Goal: Navigation & Orientation: Find specific page/section

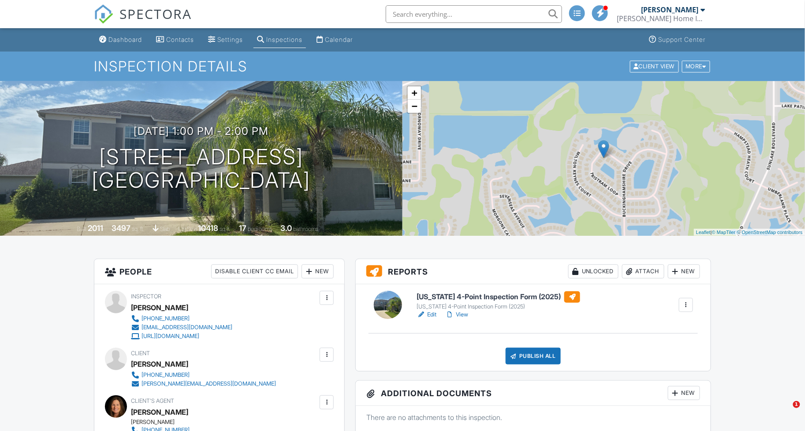
click at [463, 317] on link "View" at bounding box center [456, 314] width 23 height 9
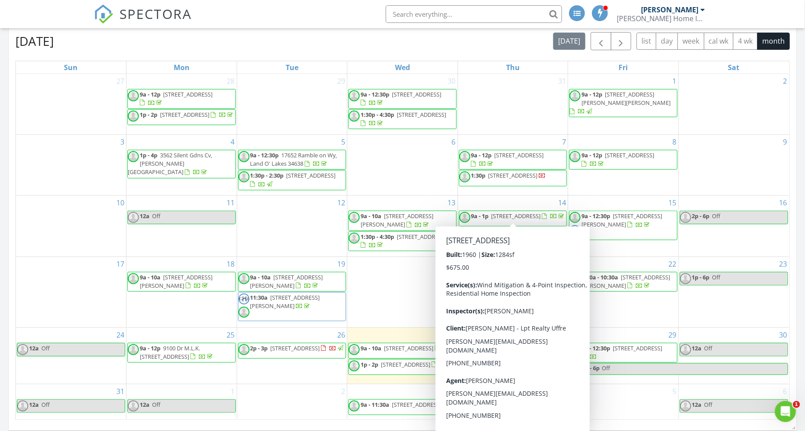
scroll to position [132, 0]
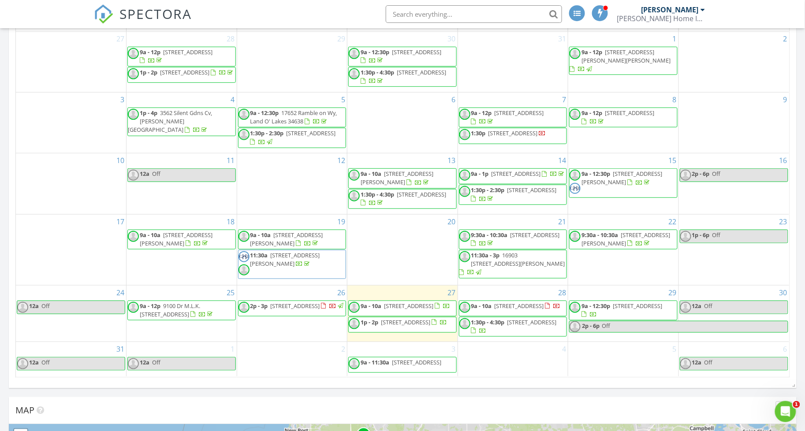
click at [427, 327] on span "1p - 2p 3862 Tristram Loop, Land O' Lakes 34638" at bounding box center [398, 324] width 98 height 13
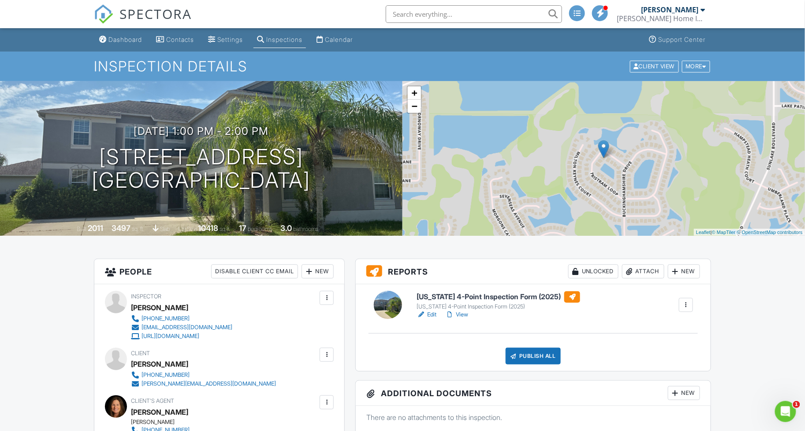
click at [464, 315] on link "View" at bounding box center [456, 314] width 23 height 9
click at [128, 41] on div "Dashboard" at bounding box center [124, 39] width 33 height 7
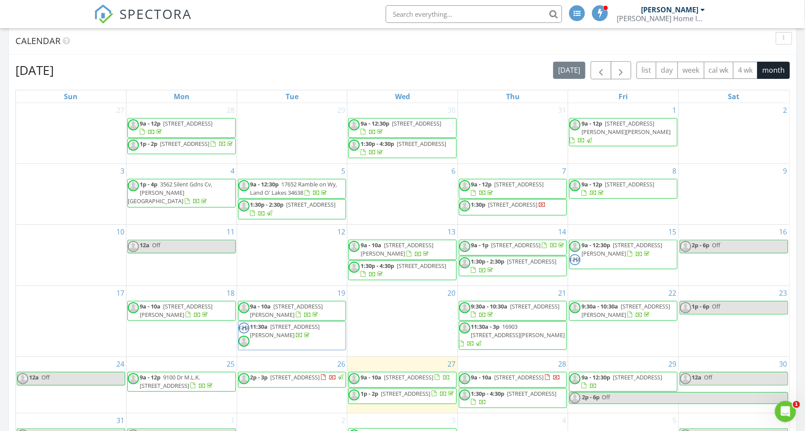
scroll to position [134, 0]
